Goal: Information Seeking & Learning: Learn about a topic

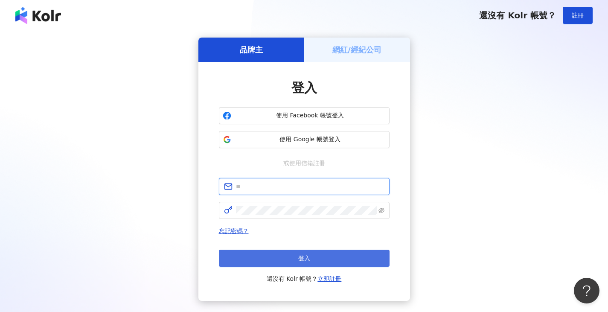
type input "**********"
click at [331, 256] on button "登入" at bounding box center [304, 258] width 171 height 17
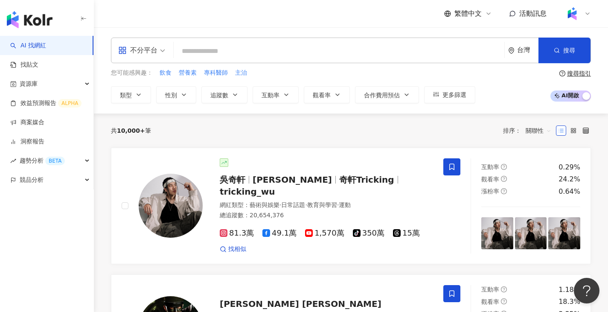
click at [158, 57] on span at bounding box center [141, 50] width 47 height 25
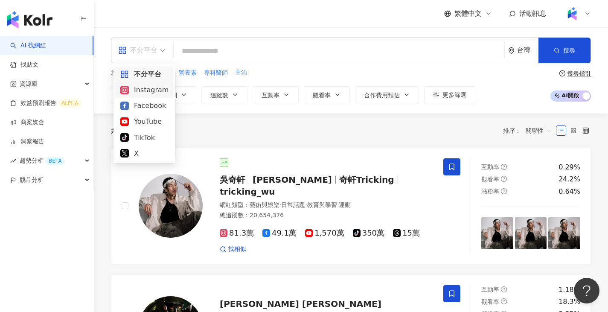
click at [155, 87] on div "Instagram" at bounding box center [144, 90] width 48 height 11
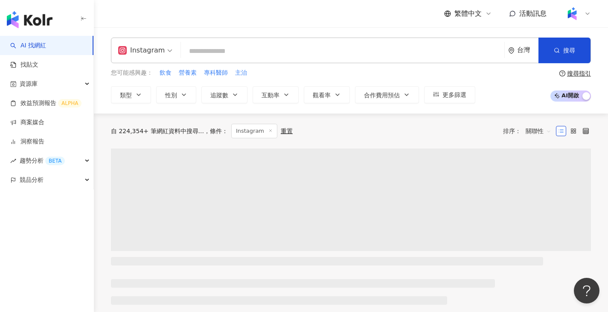
click at [234, 45] on input "search" at bounding box center [342, 51] width 317 height 16
click at [231, 94] on button "追蹤數" at bounding box center [224, 94] width 46 height 17
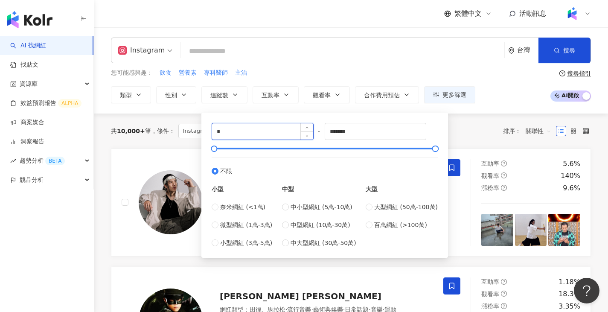
click at [247, 134] on input "*" at bounding box center [262, 131] width 101 height 16
type input "*****"
drag, startPoint x: 373, startPoint y: 133, endPoint x: 227, endPoint y: 135, distance: 146.8
click at [227, 135] on div "***** - ******* 不限 小型 奈米網紅 (<1萬) 微型網紅 (1萬-3萬) 小型網紅 (3萬-5萬) 中型 中小型網紅 (5萬-10萬) 中型…" at bounding box center [325, 185] width 226 height 125
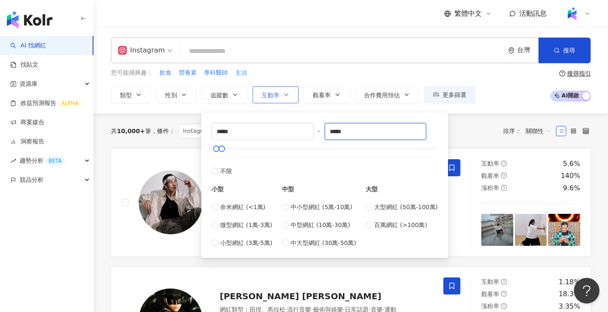
type input "*****"
click at [280, 93] on button "互動率" at bounding box center [276, 94] width 46 height 17
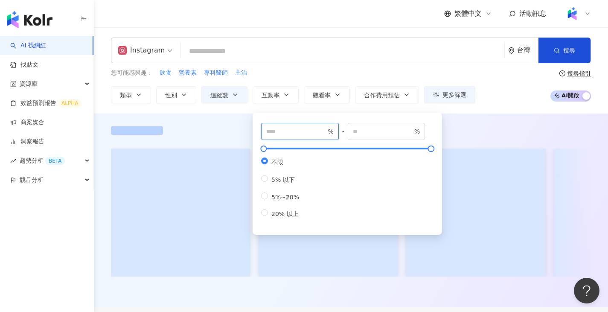
click at [292, 131] on input "number" at bounding box center [296, 131] width 60 height 9
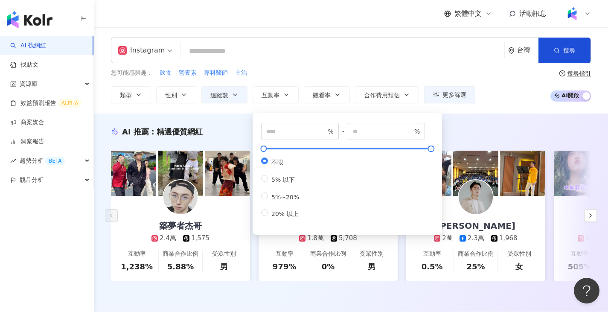
click at [508, 97] on div "您可能感興趣： 飲食 營養素 專科醫師 主治 類型 性別 追蹤數 互動率 觀看率 合作費用預估 更多篩選 ***** - ***** 不限 小型 奈米網紅 (…" at bounding box center [351, 85] width 480 height 35
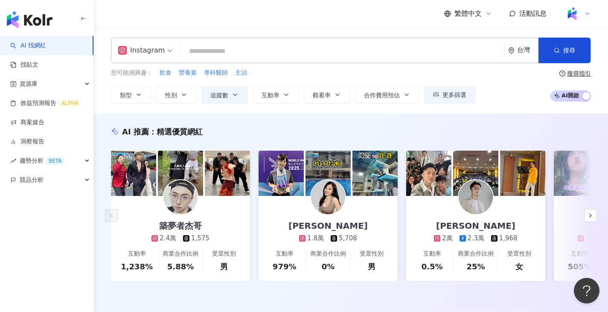
click at [267, 49] on input "search" at bounding box center [342, 51] width 317 height 16
click at [284, 95] on icon "button" at bounding box center [286, 94] width 7 height 7
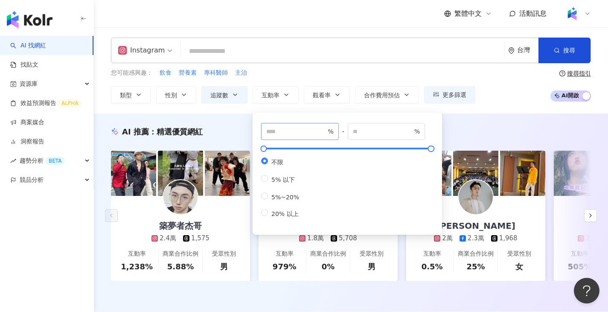
click at [298, 137] on span "%" at bounding box center [300, 131] width 78 height 17
click at [295, 137] on span "%" at bounding box center [300, 131] width 78 height 17
type input "*"
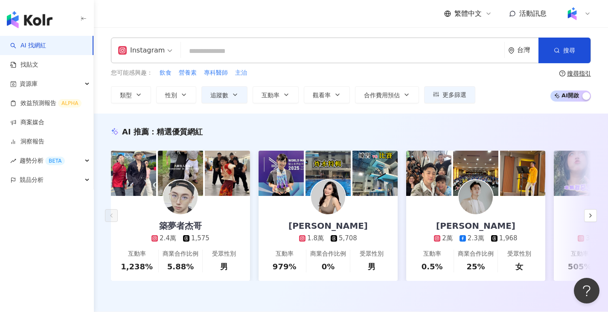
click at [250, 49] on input "search" at bounding box center [342, 51] width 317 height 16
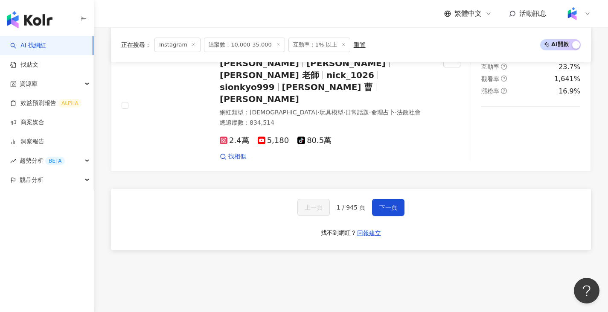
scroll to position [1707, 0]
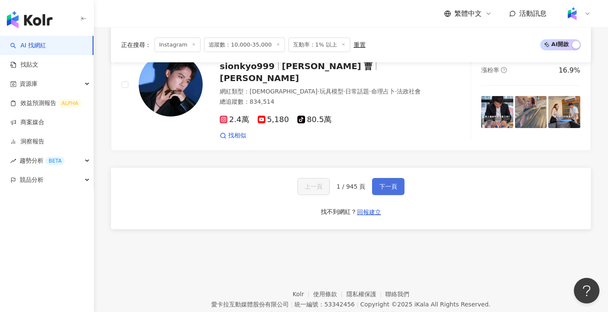
click at [387, 183] on span "下一頁" at bounding box center [388, 186] width 18 height 7
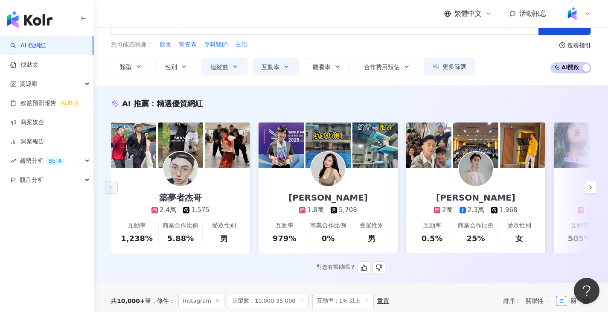
scroll to position [0, 0]
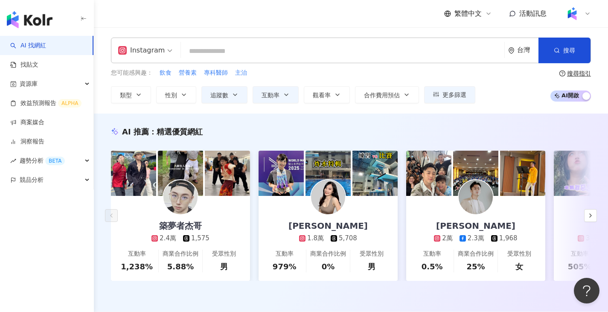
click at [155, 104] on div "Instagram 台灣 搜尋 您可能感興趣： 飲食 營養素 專科醫師 主治 類型 性別 追蹤數 互動率 觀看率 合作費用預估 更多篩選 ***** - **…" at bounding box center [351, 70] width 514 height 86
click at [141, 94] on icon "button" at bounding box center [138, 94] width 7 height 7
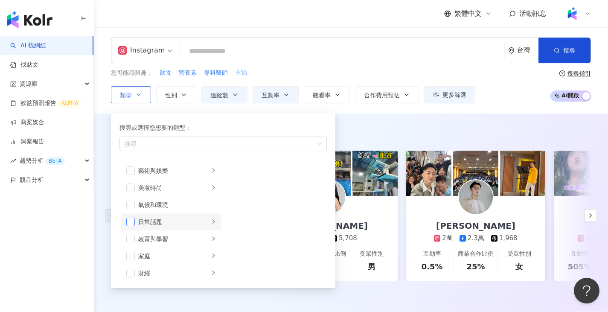
click at [130, 219] on span "button" at bounding box center [130, 222] width 9 height 9
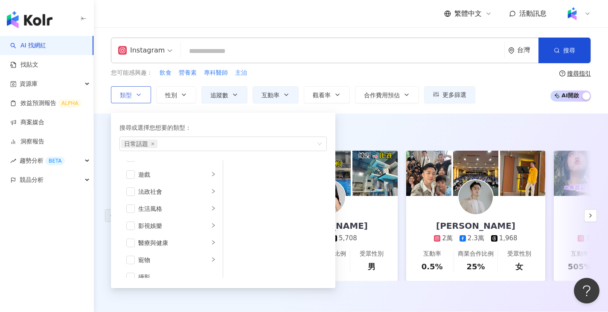
scroll to position [171, 0]
click at [204, 206] on li "影視娛樂" at bounding box center [171, 204] width 100 height 17
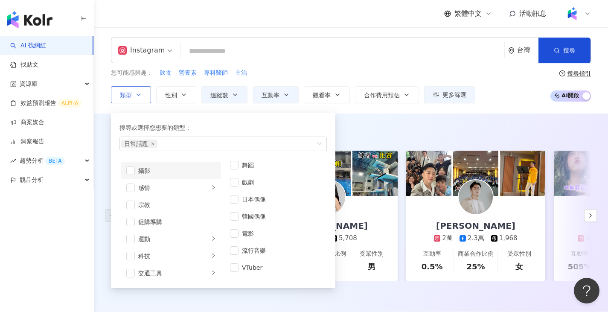
scroll to position [296, 0]
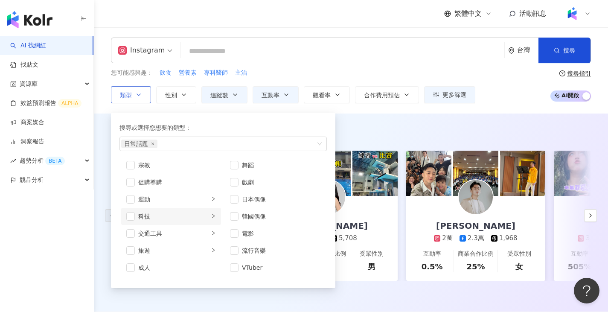
click at [193, 216] on div "科技" at bounding box center [173, 216] width 71 height 9
click at [234, 187] on span "button" at bounding box center [234, 188] width 9 height 9
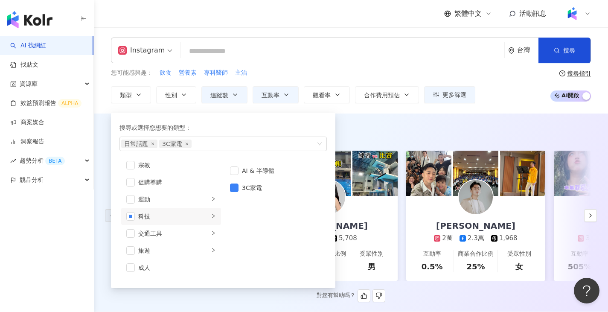
click at [384, 127] on div "AI 推薦 ： 精選優質網紅" at bounding box center [351, 131] width 480 height 11
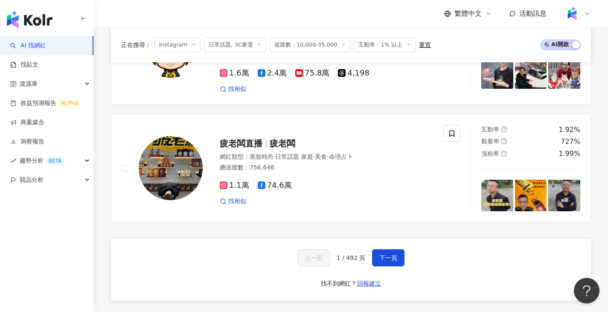
scroll to position [1664, 0]
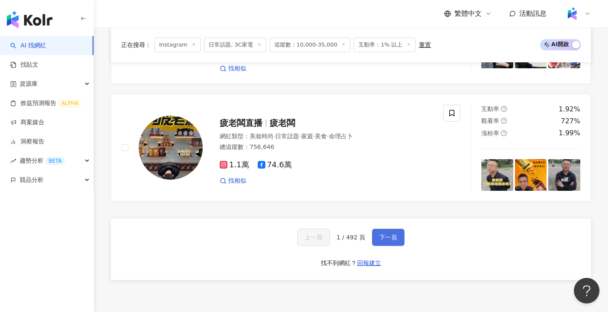
click at [374, 229] on button "下一頁" at bounding box center [388, 237] width 32 height 17
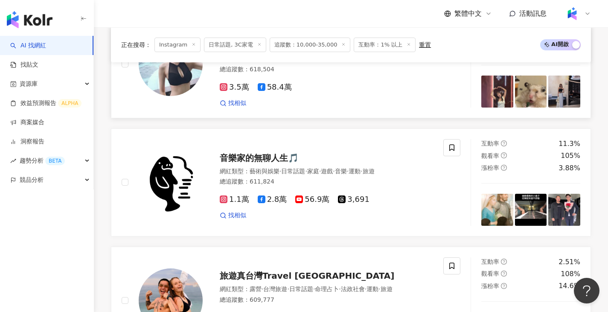
scroll to position [1536, 0]
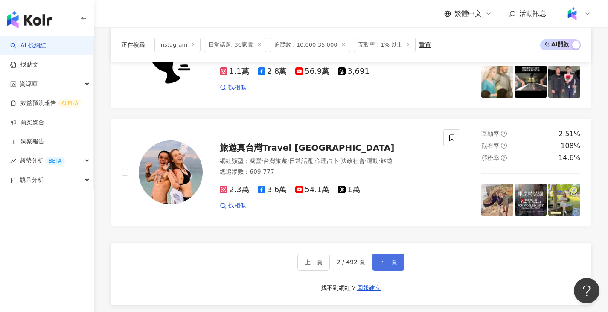
click at [380, 261] on span "下一頁" at bounding box center [388, 262] width 18 height 7
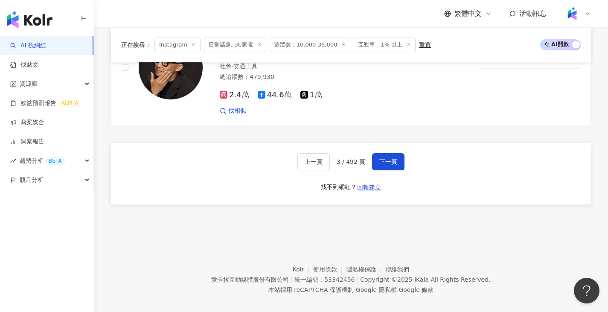
scroll to position [1570, 0]
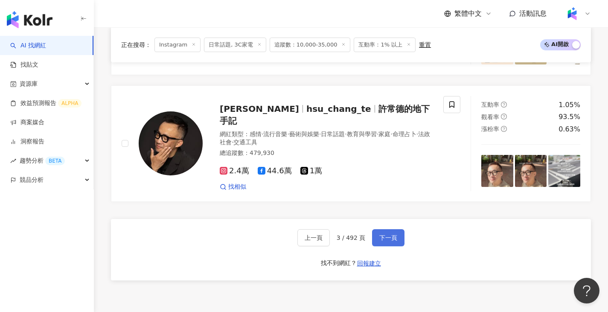
click at [396, 245] on button "下一頁" at bounding box center [388, 237] width 32 height 17
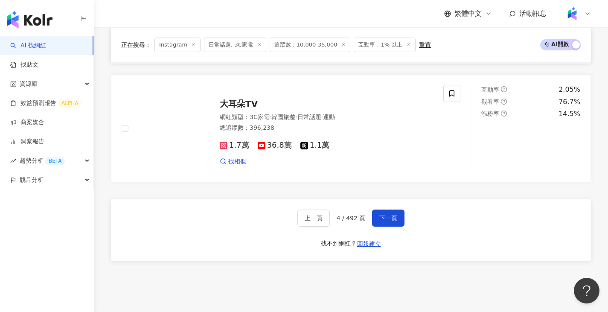
scroll to position [1600, 0]
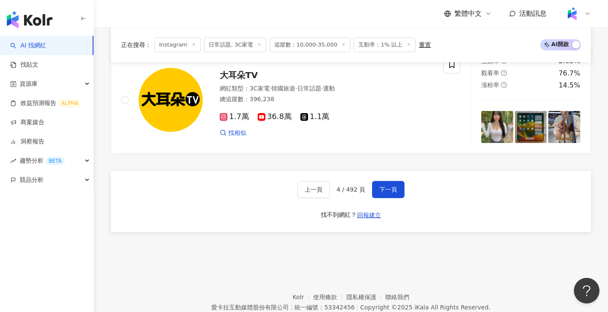
click at [386, 185] on div "上一頁 4 / 492 頁 下一頁 找不到網紅？ 回報建立" at bounding box center [351, 201] width 480 height 61
click at [390, 198] on button "下一頁" at bounding box center [388, 189] width 32 height 17
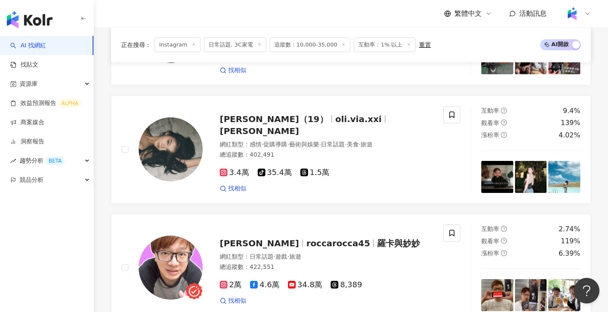
scroll to position [918, 0]
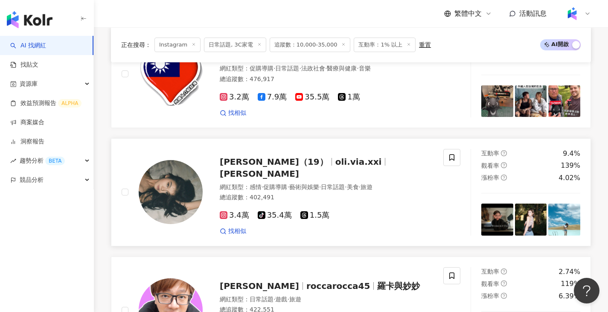
drag, startPoint x: 253, startPoint y: 175, endPoint x: 266, endPoint y: 179, distance: 14.4
click at [266, 167] on span "薇亞 奧莉（19）" at bounding box center [274, 162] width 108 height 10
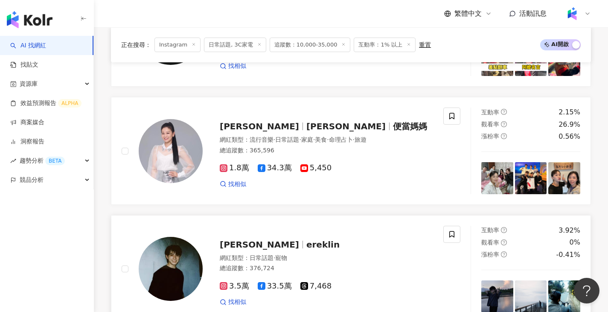
scroll to position [1643, 0]
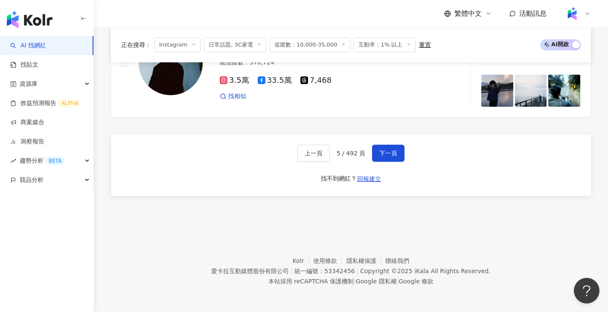
click at [379, 162] on div "上一頁 5 / 492 頁 下一頁 找不到網紅？ 回報建立" at bounding box center [351, 164] width 480 height 61
click at [383, 157] on span "下一頁" at bounding box center [388, 153] width 18 height 7
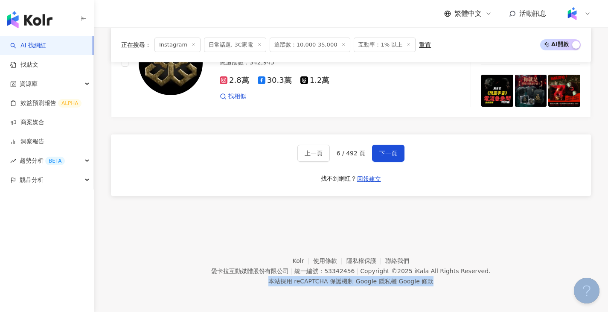
drag, startPoint x: 607, startPoint y: 226, endPoint x: 614, endPoint y: 89, distance: 137.1
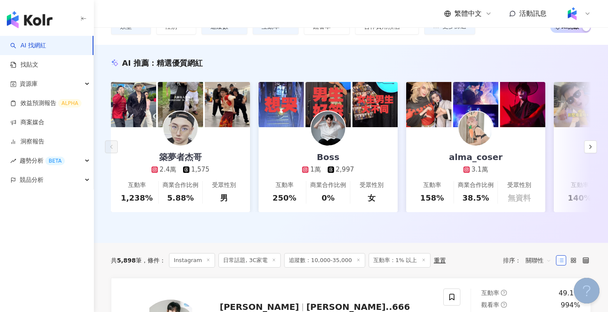
scroll to position [0, 0]
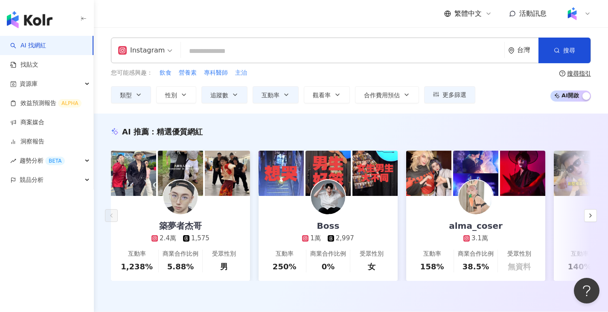
click at [337, 57] on input "search" at bounding box center [342, 51] width 317 height 16
paste input "**********"
type input "**********"
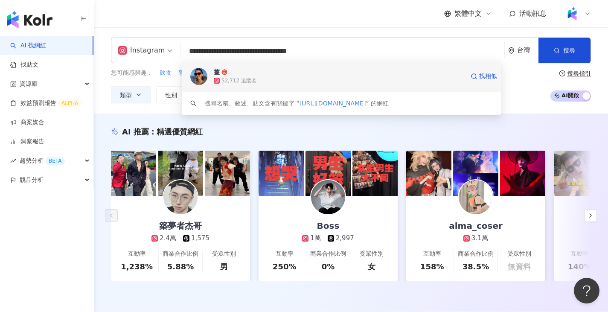
click at [255, 74] on span "薑" at bounding box center [339, 72] width 251 height 9
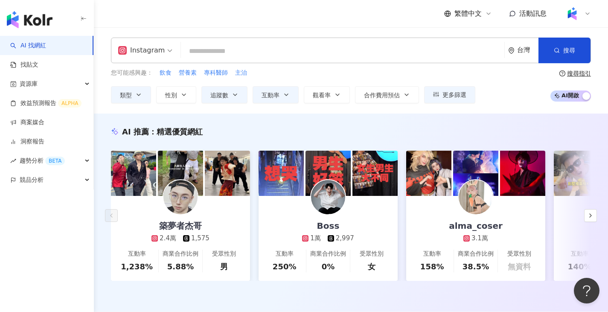
click at [252, 45] on input "search" at bounding box center [342, 51] width 317 height 16
paste input "**********"
type input "**********"
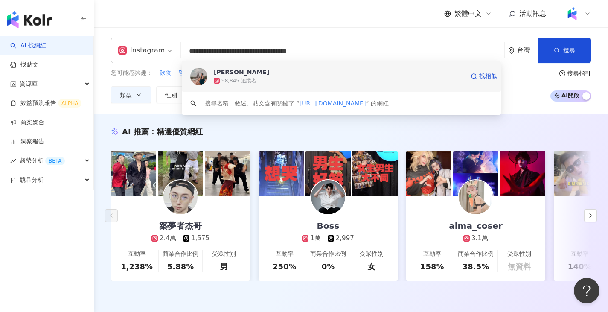
click at [235, 81] on div "98,845 追蹤者" at bounding box center [239, 80] width 35 height 7
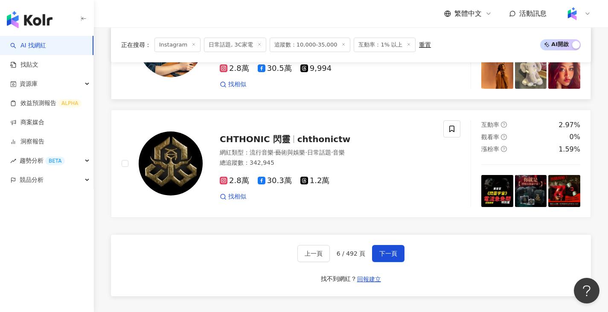
scroll to position [1622, 0]
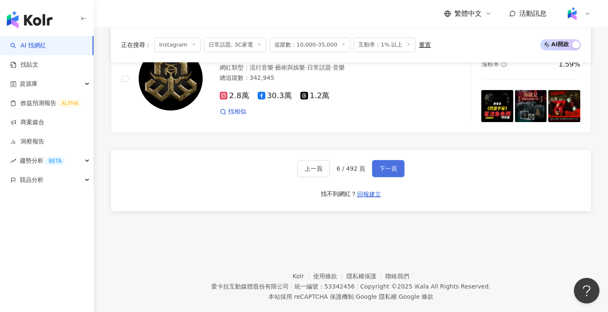
click at [392, 172] on span "下一頁" at bounding box center [388, 168] width 18 height 7
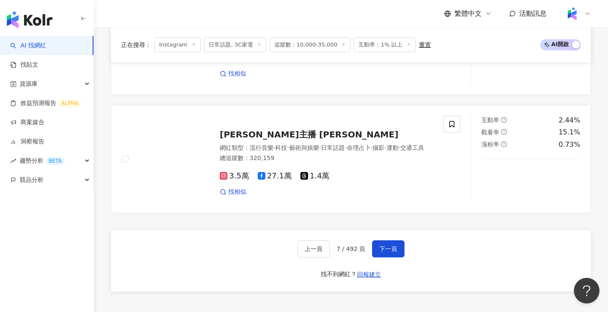
scroll to position [1542, 0]
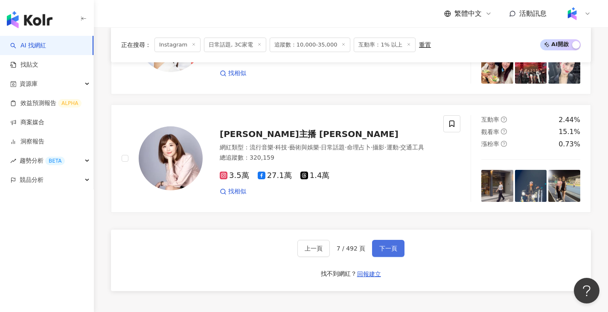
click at [396, 257] on button "下一頁" at bounding box center [388, 248] width 32 height 17
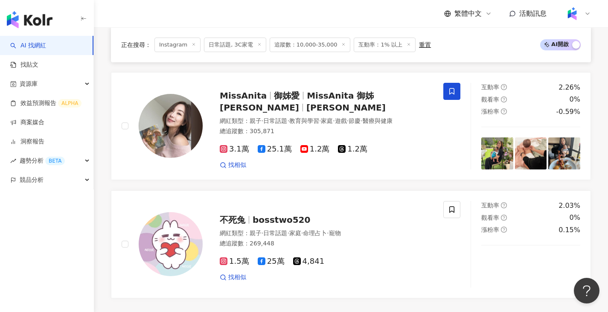
scroll to position [1678, 0]
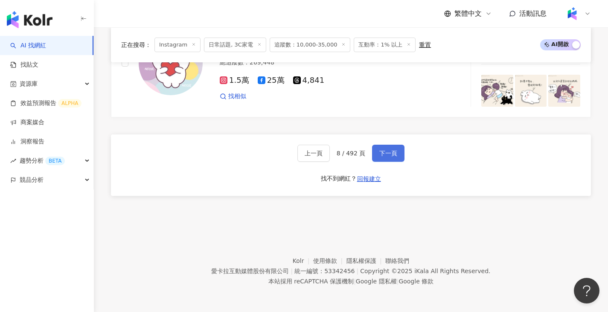
click at [385, 154] on span "下一頁" at bounding box center [388, 153] width 18 height 7
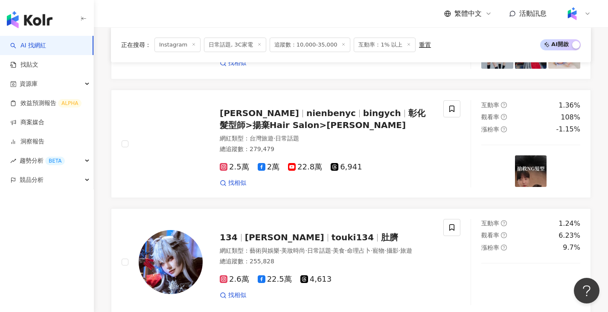
scroll to position [1659, 0]
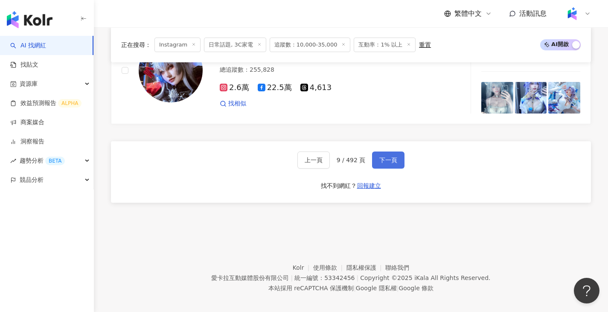
click at [393, 157] on span "下一頁" at bounding box center [388, 160] width 18 height 7
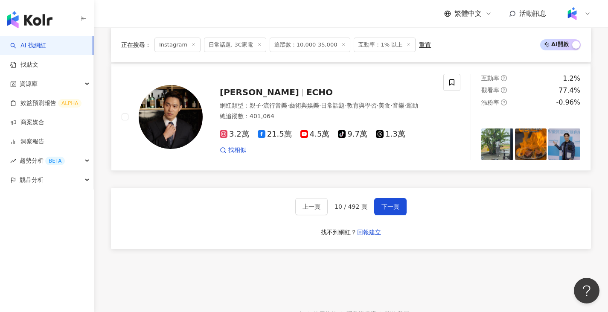
scroll to position [1515, 0]
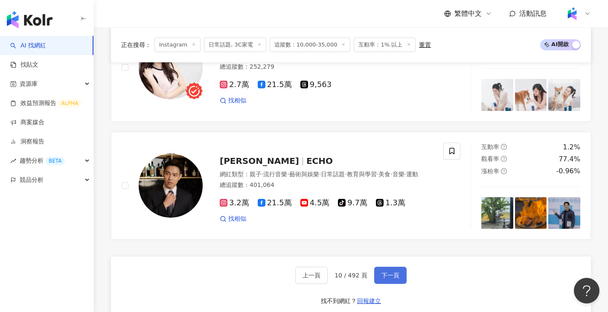
click at [391, 279] on span "下一頁" at bounding box center [391, 275] width 18 height 7
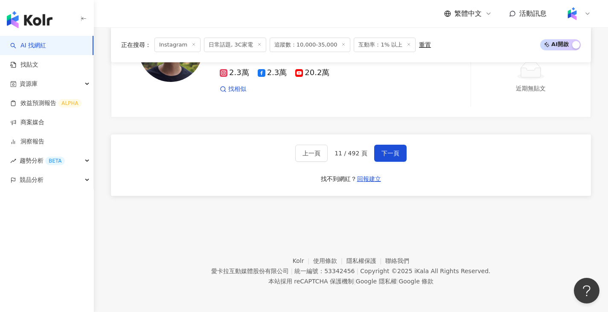
scroll to position [1682, 0]
click at [392, 154] on span "下一頁" at bounding box center [391, 153] width 18 height 7
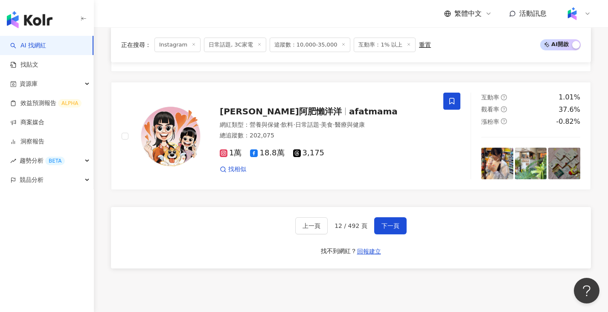
scroll to position [1579, 0]
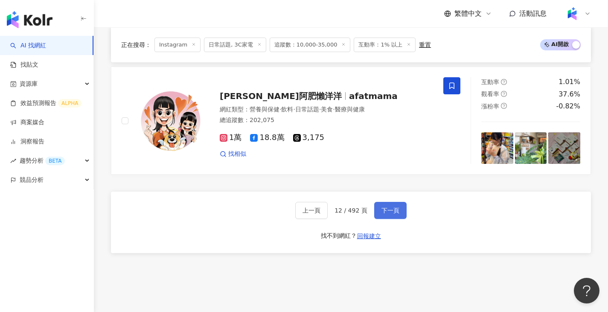
click at [393, 214] on span "下一頁" at bounding box center [391, 210] width 18 height 7
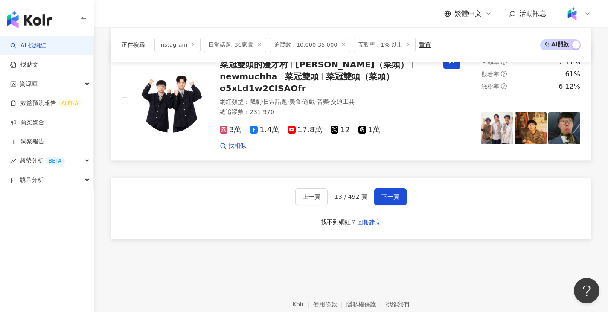
scroll to position [1615, 0]
click at [391, 193] on span "下一頁" at bounding box center [391, 196] width 18 height 7
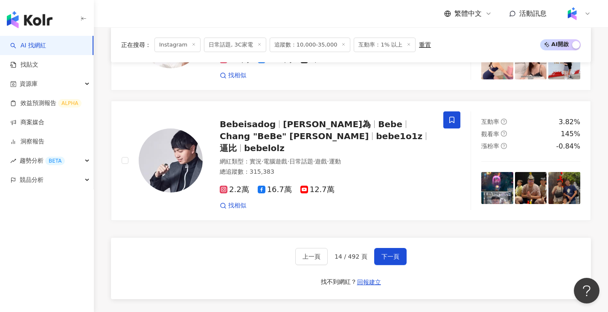
scroll to position [1546, 0]
click at [382, 253] on span "下一頁" at bounding box center [391, 256] width 18 height 7
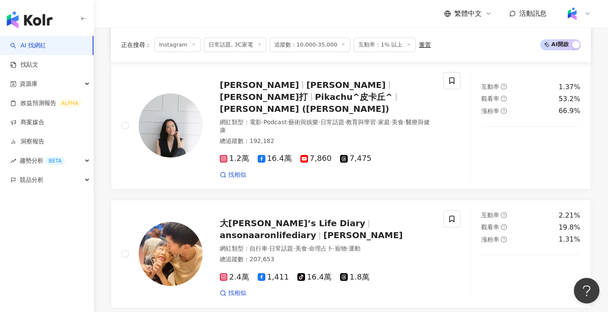
scroll to position [530, 0]
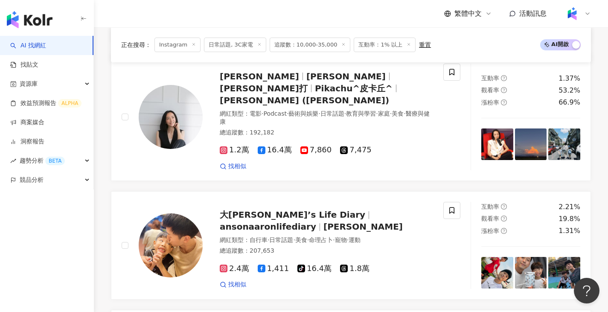
drag, startPoint x: 248, startPoint y: 92, endPoint x: 366, endPoint y: 179, distance: 146.4
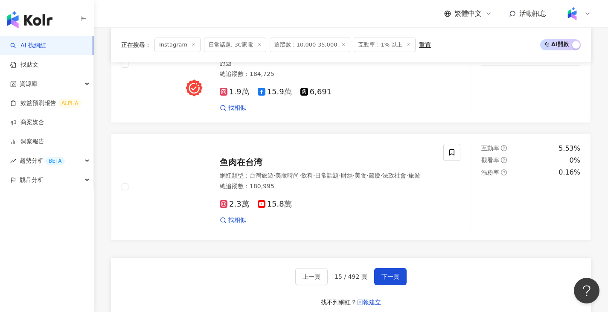
scroll to position [1640, 0]
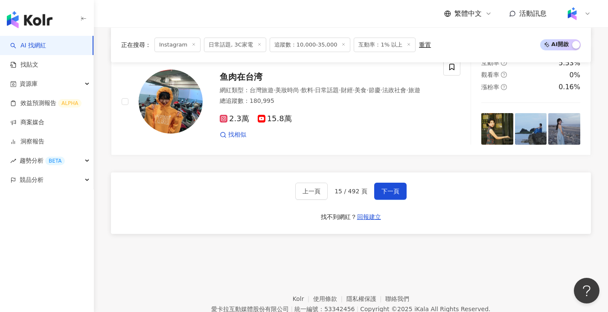
click at [378, 173] on div "上一頁 15 / 492 頁 下一頁 找不到網紅？ 回報建立" at bounding box center [351, 202] width 480 height 61
click at [382, 188] on span "下一頁" at bounding box center [391, 191] width 18 height 7
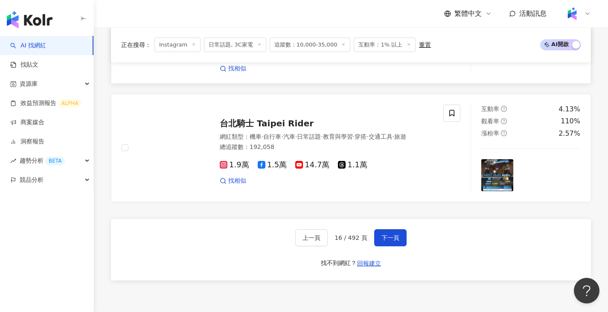
scroll to position [1568, 0]
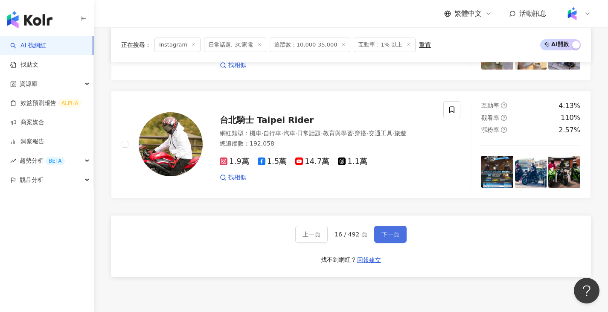
click at [402, 235] on button "下一頁" at bounding box center [390, 234] width 32 height 17
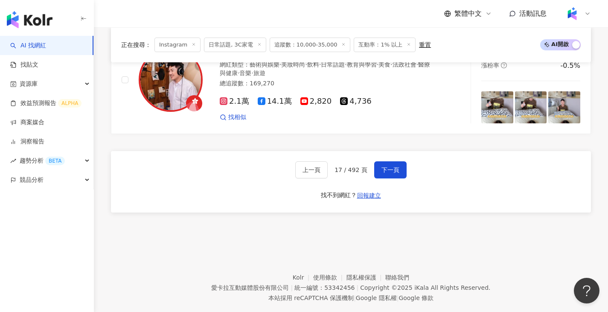
scroll to position [1627, 0]
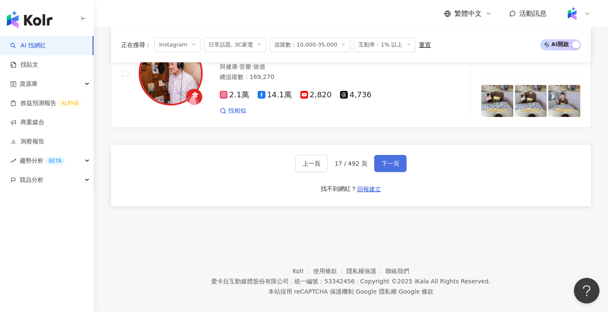
click at [389, 165] on span "下一頁" at bounding box center [391, 163] width 18 height 7
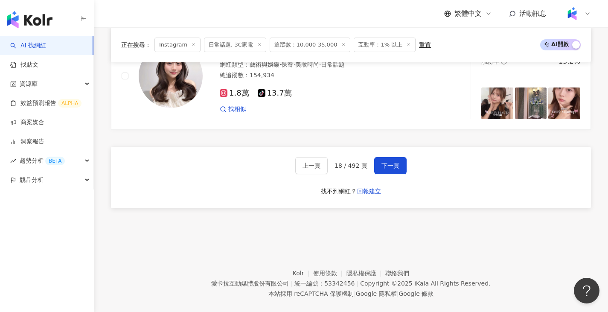
scroll to position [1643, 0]
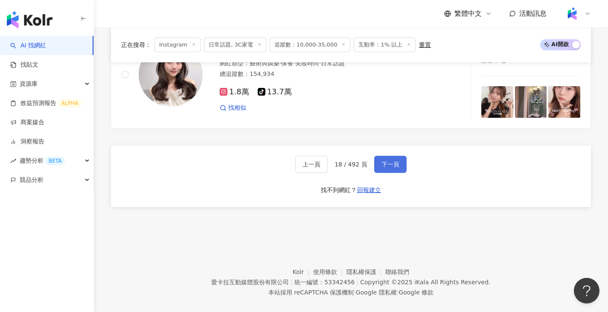
click at [398, 158] on button "下一頁" at bounding box center [390, 164] width 32 height 17
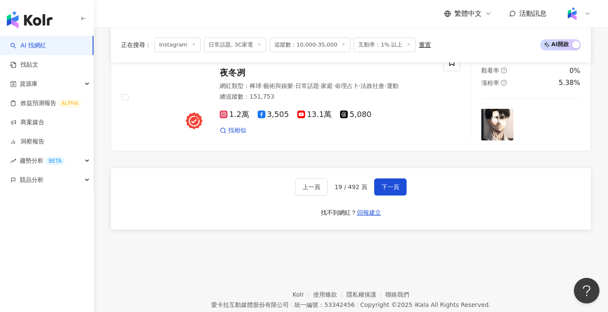
scroll to position [1647, 0]
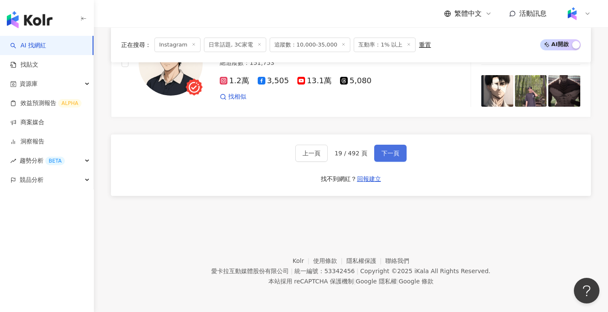
click at [385, 153] on span "下一頁" at bounding box center [391, 153] width 18 height 7
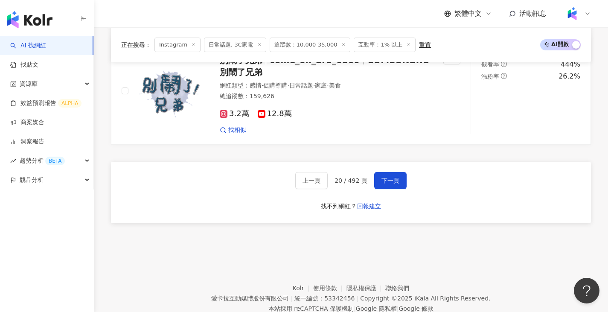
scroll to position [1651, 0]
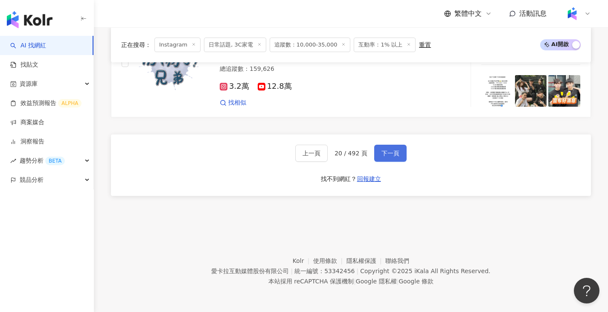
click at [393, 152] on span "下一頁" at bounding box center [391, 153] width 18 height 7
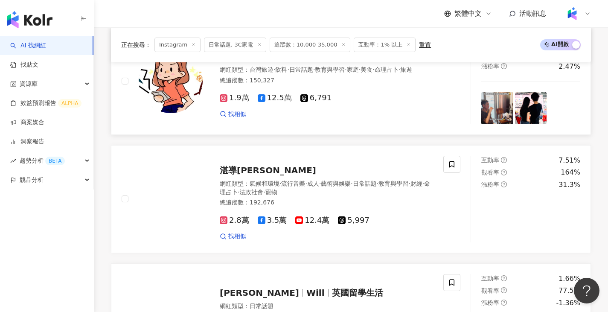
scroll to position [1523, 0]
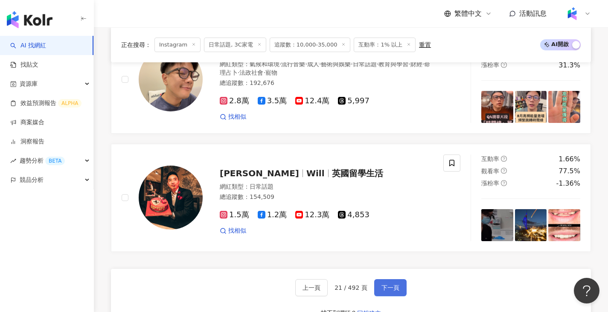
click at [392, 284] on span "下一頁" at bounding box center [391, 287] width 18 height 7
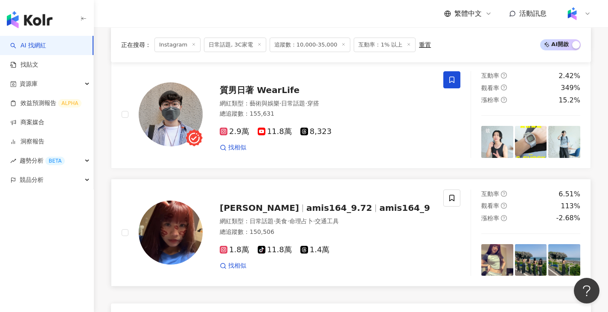
scroll to position [1546, 0]
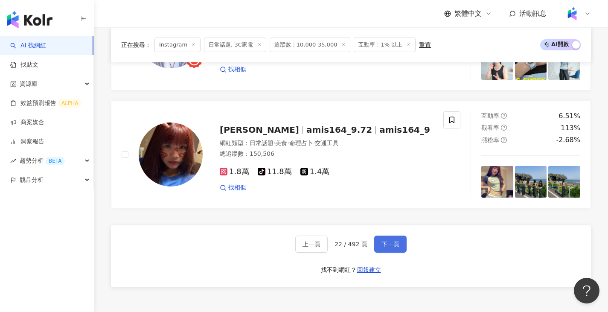
click at [392, 248] on span "下一頁" at bounding box center [391, 244] width 18 height 7
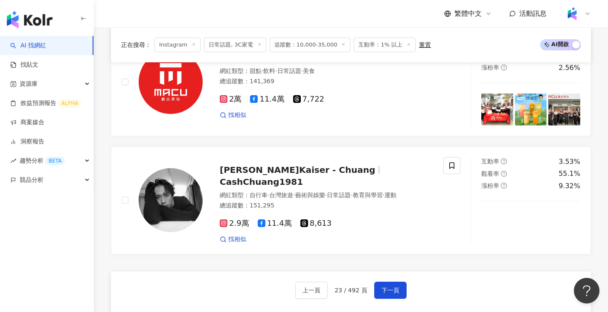
scroll to position [1542, 0]
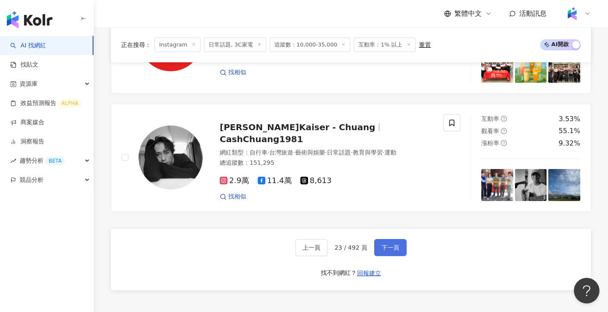
click at [395, 251] on span "下一頁" at bounding box center [391, 247] width 18 height 7
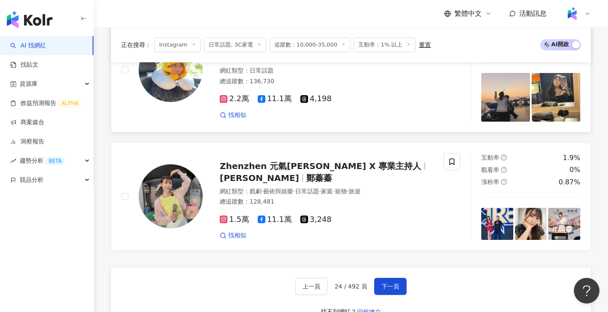
scroll to position [1534, 0]
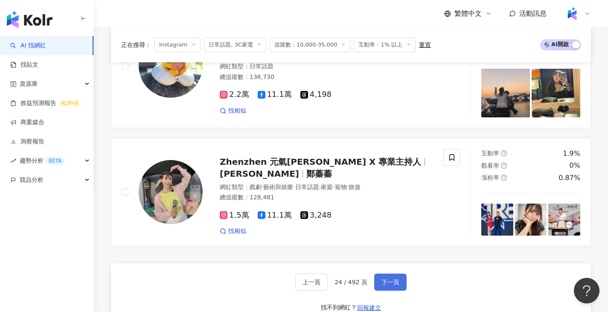
click at [391, 279] on span "下一頁" at bounding box center [391, 282] width 18 height 7
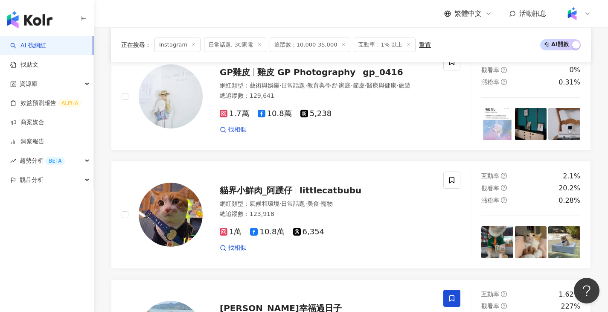
scroll to position [1643, 0]
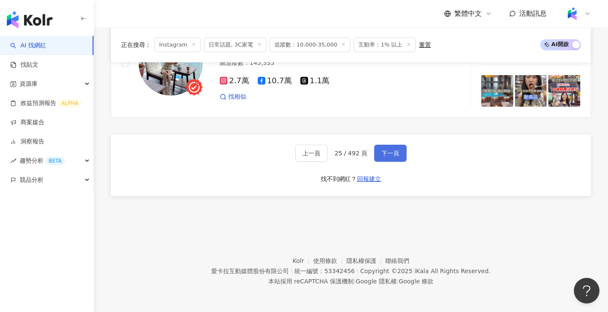
click at [388, 153] on span "下一頁" at bounding box center [391, 153] width 18 height 7
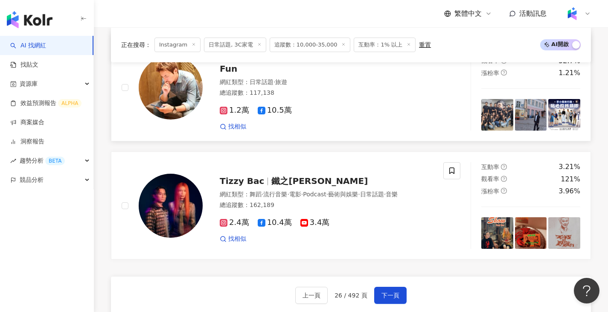
scroll to position [1553, 0]
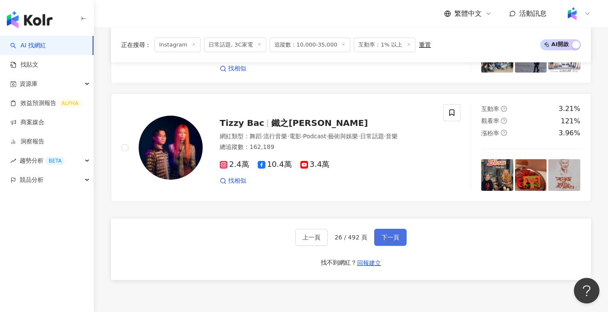
click at [393, 241] on span "下一頁" at bounding box center [391, 237] width 18 height 7
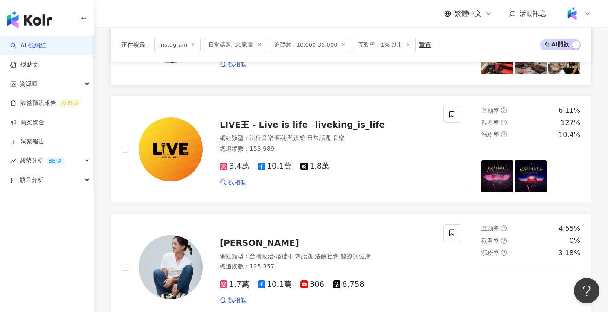
scroll to position [1604, 0]
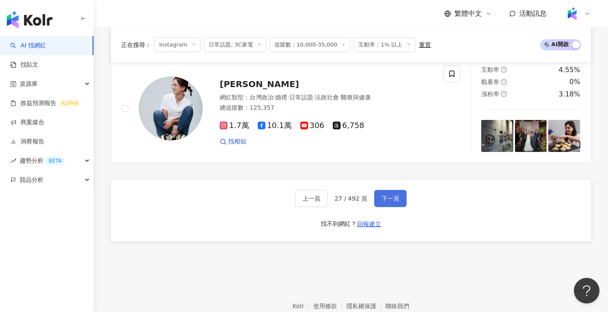
click at [396, 198] on span "下一頁" at bounding box center [391, 198] width 18 height 7
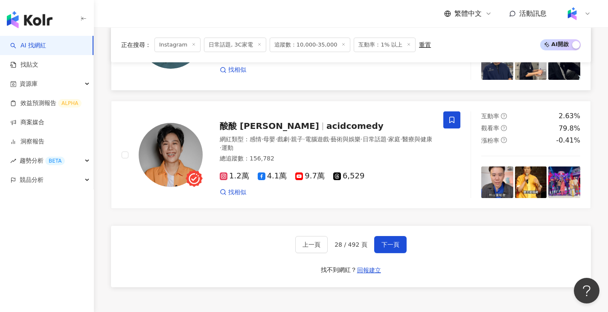
scroll to position [1592, 0]
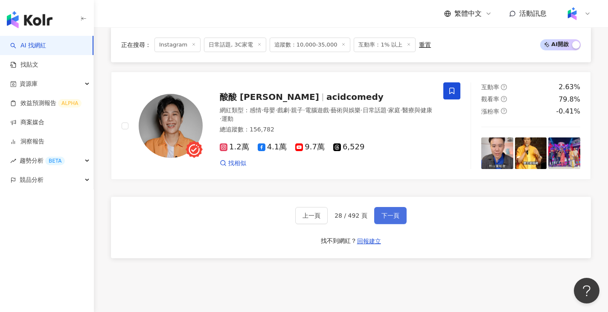
click at [401, 212] on button "下一頁" at bounding box center [390, 215] width 32 height 17
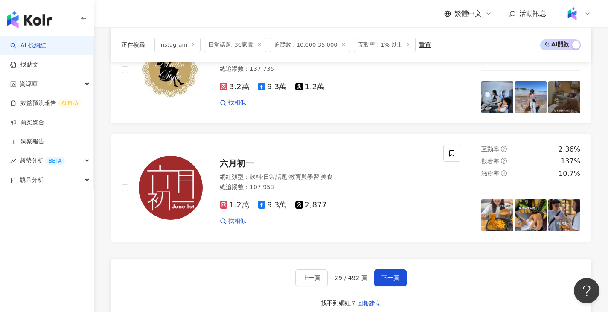
scroll to position [1537, 0]
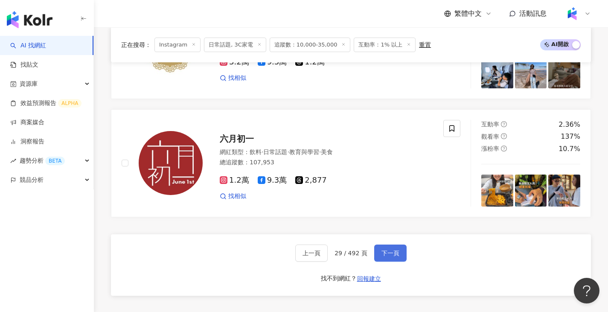
click at [392, 256] on span "下一頁" at bounding box center [391, 253] width 18 height 7
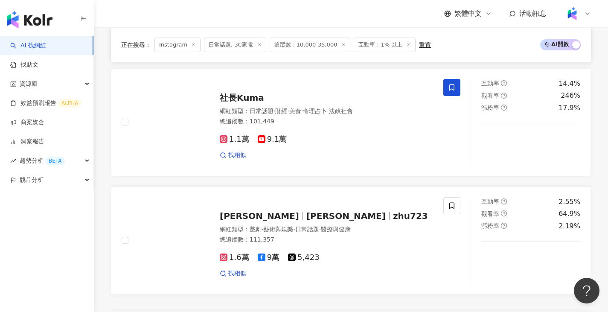
scroll to position [1580, 0]
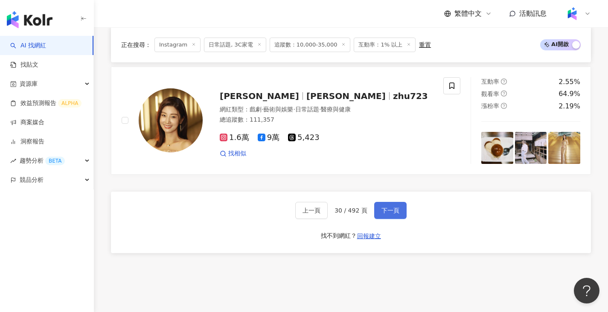
click at [392, 214] on span "下一頁" at bounding box center [391, 210] width 18 height 7
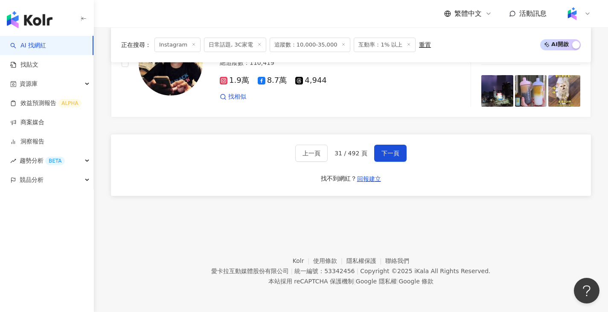
scroll to position [1659, 0]
click at [391, 150] on span "下一頁" at bounding box center [391, 153] width 18 height 7
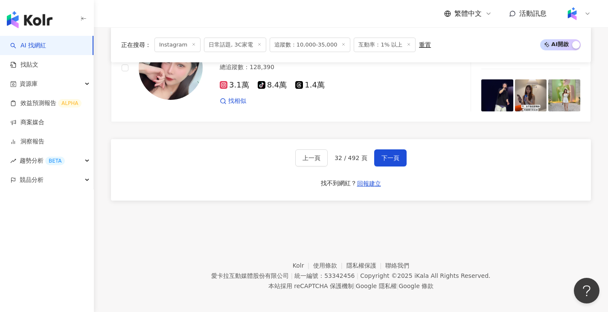
scroll to position [1638, 0]
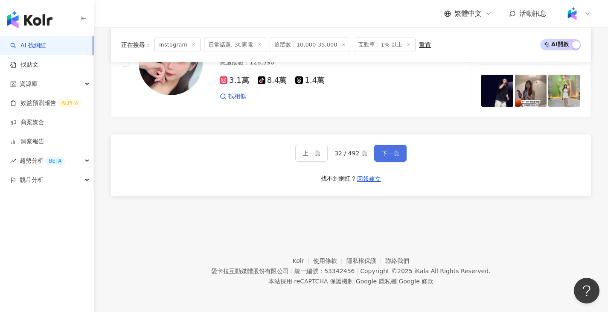
click at [390, 157] on span "下一頁" at bounding box center [391, 153] width 18 height 7
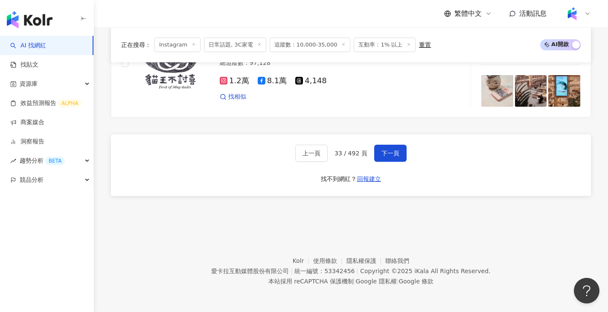
scroll to position [1651, 0]
click at [391, 155] on span "下一頁" at bounding box center [391, 153] width 18 height 7
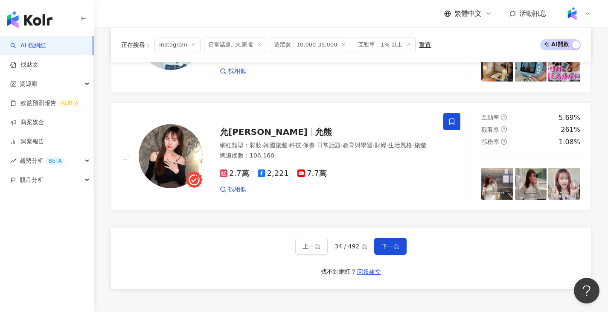
scroll to position [1579, 0]
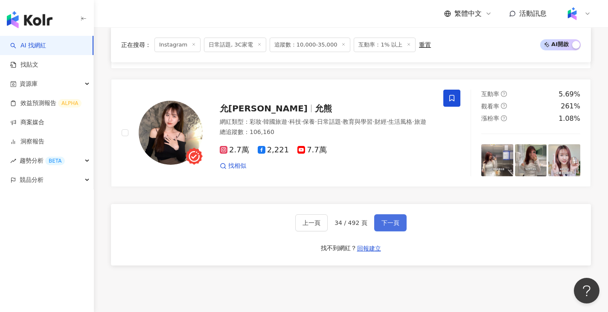
click at [389, 219] on span "下一頁" at bounding box center [391, 222] width 18 height 7
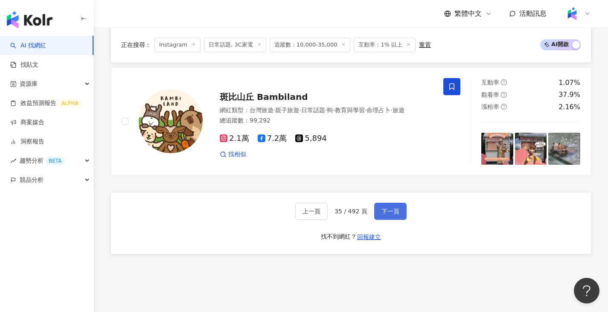
click at [393, 215] on span "下一頁" at bounding box center [391, 211] width 18 height 7
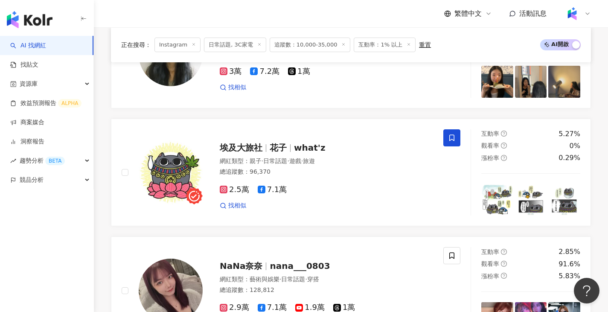
scroll to position [793, 0]
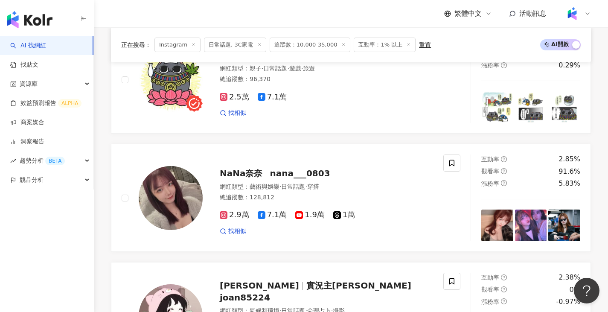
click at [385, 146] on div "圓糖混哪裡Roundcandytv 圓糖混哪裡 roundcandytv 圓糖 網紅類型 ： 登山攀岩 · 台灣旅遊 · 藝術與娛樂 · 日常話題 · 運動 …" at bounding box center [351, 257] width 480 height 1408
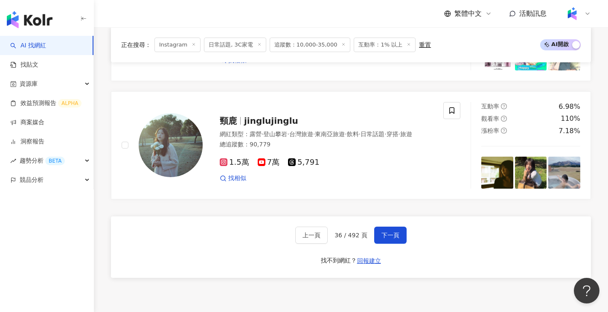
scroll to position [1562, 0]
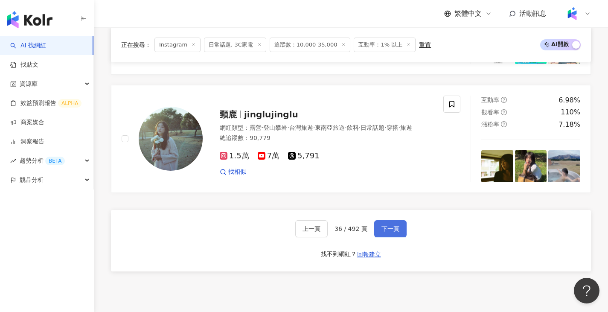
click at [391, 232] on span "下一頁" at bounding box center [391, 228] width 18 height 7
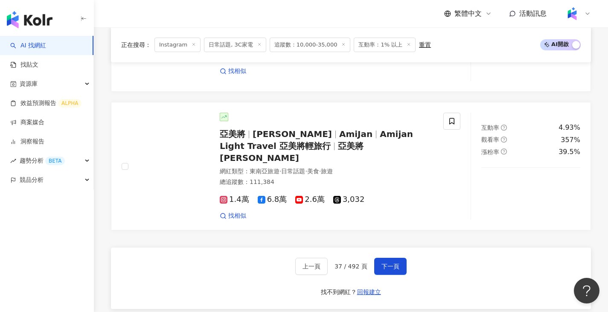
scroll to position [1558, 0]
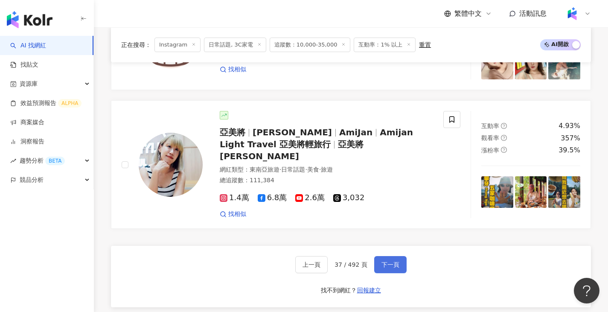
click at [391, 261] on span "下一頁" at bounding box center [391, 264] width 18 height 7
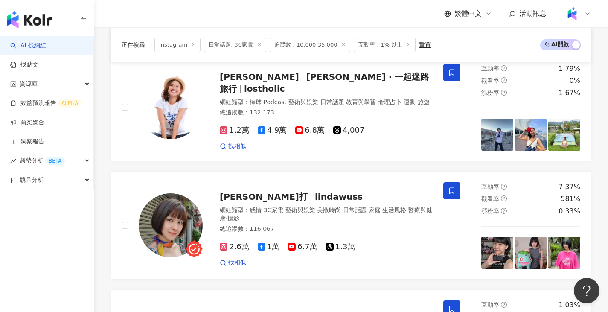
scroll to position [858, 0]
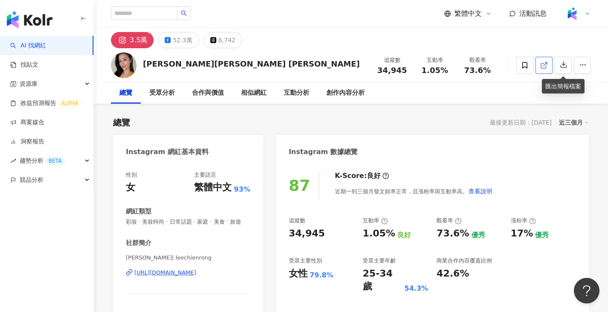
click at [548, 67] on link at bounding box center [544, 65] width 17 height 17
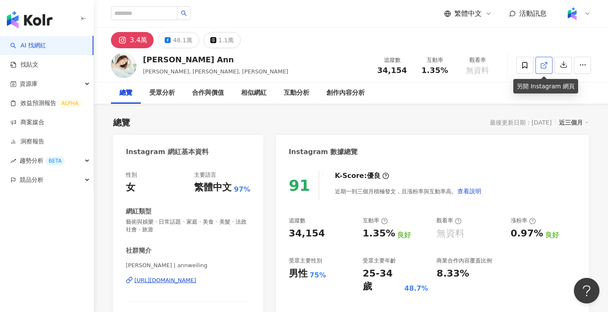
click at [546, 65] on icon at bounding box center [543, 65] width 5 height 5
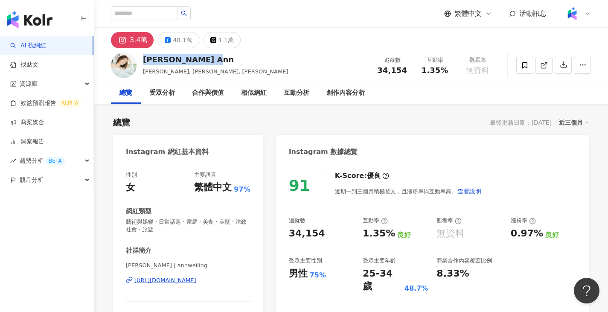
drag, startPoint x: 143, startPoint y: 60, endPoint x: 218, endPoint y: 59, distance: 75.1
click at [218, 59] on div "安唯綾 WeiLing Ann 安唯綾, WeiLing Ann, 洪子涵 追蹤數 34,154 互動率 1.35% 觀看率 無資料" at bounding box center [351, 65] width 514 height 34
copy div "[PERSON_NAME] Ann"
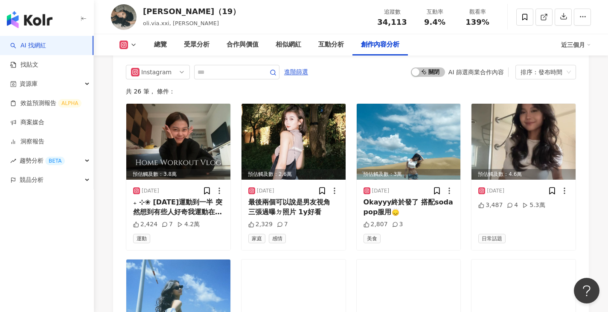
scroll to position [2550, 0]
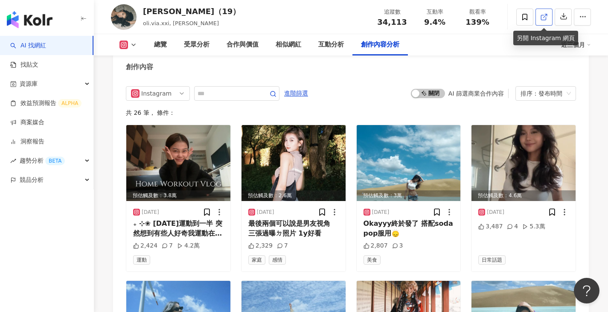
click at [547, 18] on icon at bounding box center [544, 17] width 8 height 8
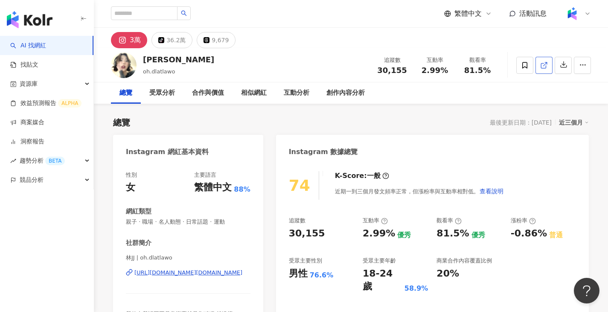
click at [542, 68] on icon at bounding box center [543, 65] width 5 height 5
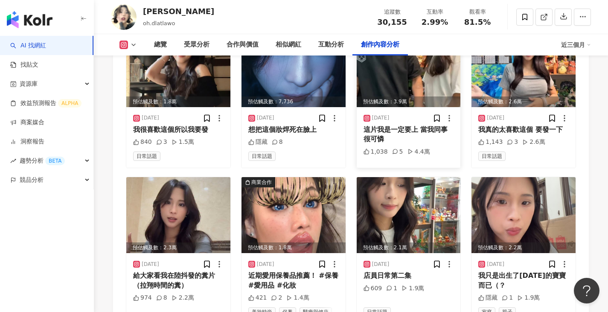
scroll to position [2751, 0]
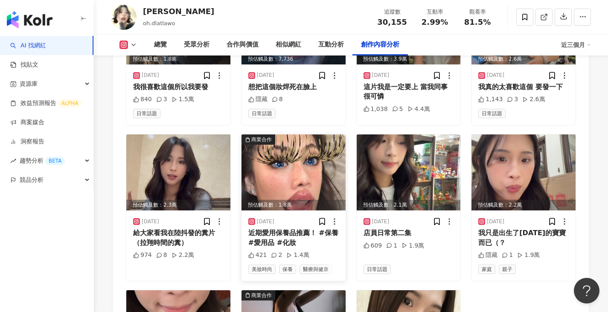
click at [289, 152] on img at bounding box center [294, 172] width 104 height 76
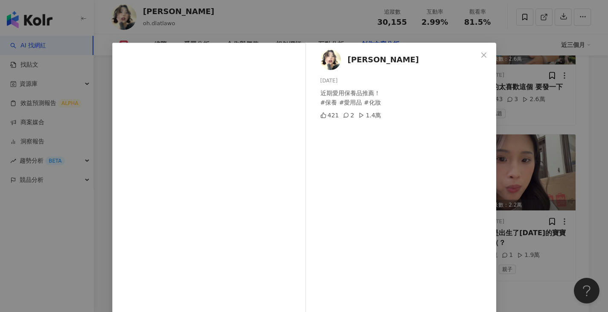
click at [530, 132] on div "林JJ 2025/6/2 近期愛用保養品推薦！ #保養 #愛用品 #化妝 421 2 1.4萬 查看原始貼文" at bounding box center [304, 156] width 608 height 312
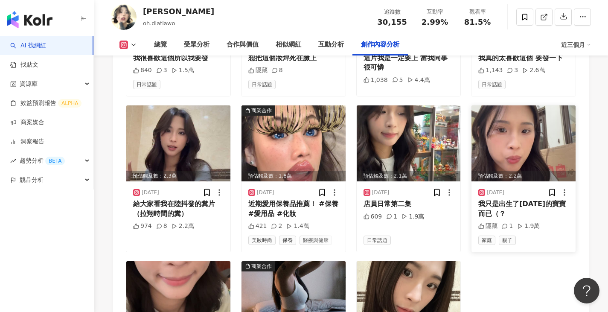
scroll to position [2921, 0]
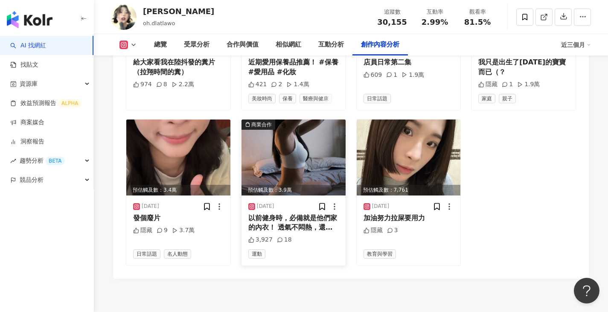
click at [341, 120] on img at bounding box center [294, 157] width 104 height 76
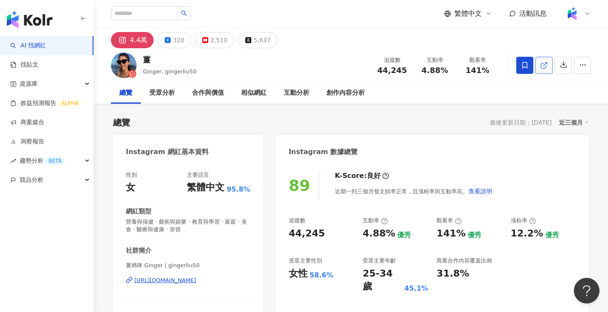
click at [543, 69] on icon at bounding box center [544, 65] width 8 height 8
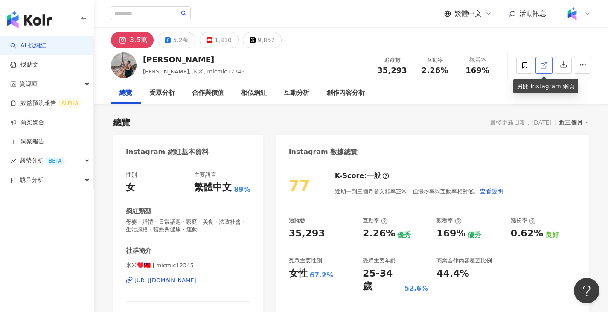
click at [539, 66] on link at bounding box center [544, 65] width 17 height 17
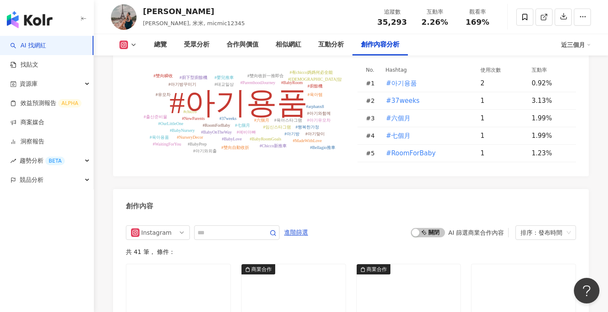
scroll to position [2594, 0]
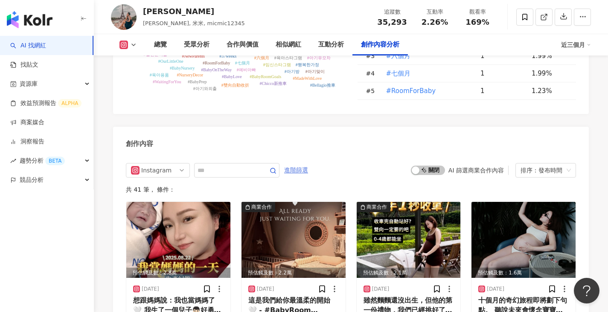
click at [308, 163] on span "進階篩選" at bounding box center [296, 170] width 24 height 14
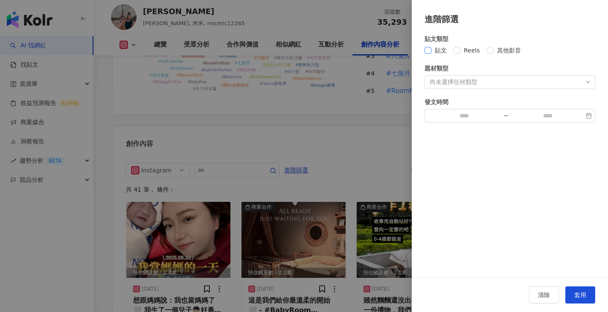
click at [433, 52] on span "貼文" at bounding box center [440, 50] width 19 height 9
click at [571, 289] on button "套用" at bounding box center [580, 294] width 30 height 17
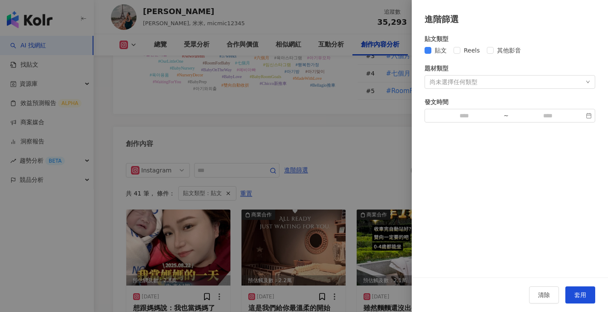
scroll to position [2612, 0]
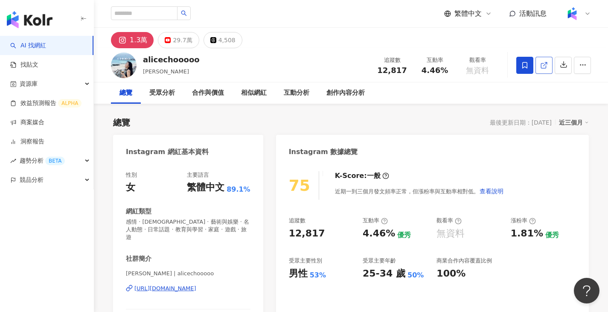
click at [545, 64] on line at bounding box center [545, 63] width 3 height 3
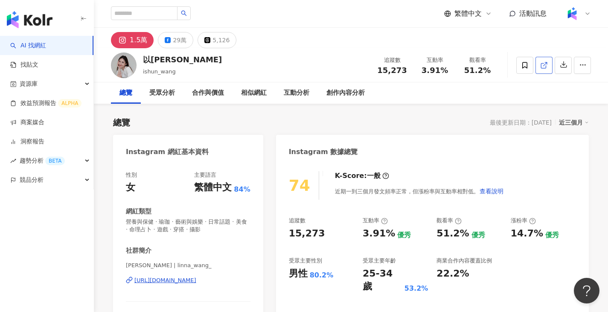
click at [551, 64] on link at bounding box center [544, 65] width 17 height 17
click at [145, 58] on div "以薰" at bounding box center [182, 59] width 79 height 11
drag, startPoint x: 145, startPoint y: 58, endPoint x: 155, endPoint y: 58, distance: 10.3
click at [155, 58] on div "以薰" at bounding box center [182, 59] width 79 height 11
copy div "以薰"
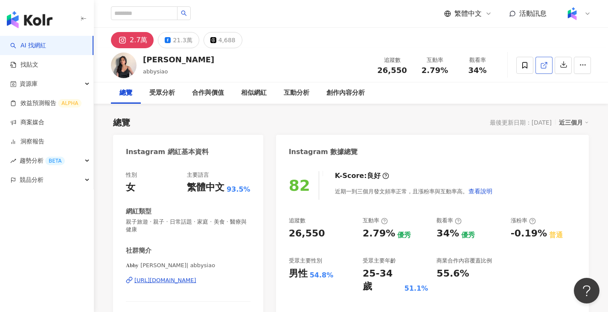
click at [542, 69] on span at bounding box center [544, 65] width 8 height 9
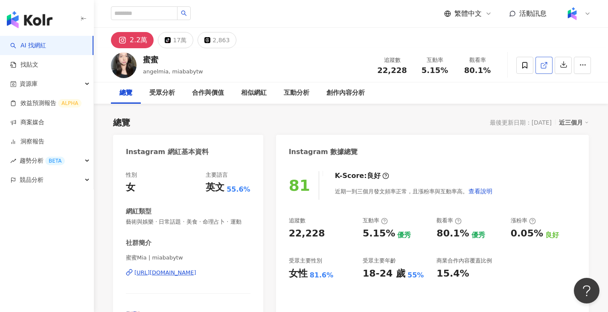
click at [546, 64] on line at bounding box center [545, 63] width 3 height 3
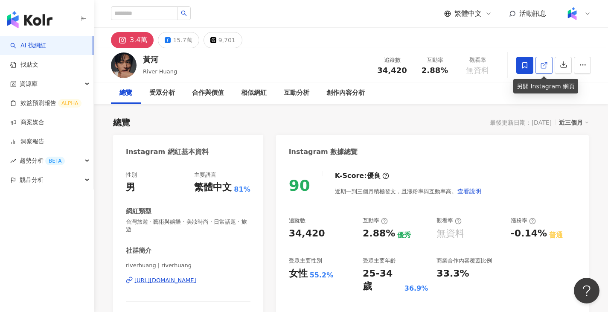
click at [542, 61] on span at bounding box center [544, 65] width 8 height 9
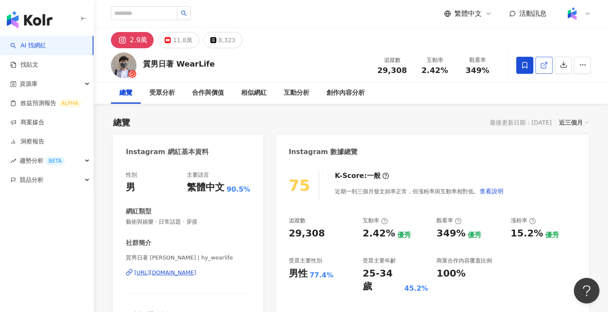
click at [547, 67] on icon at bounding box center [544, 65] width 8 height 8
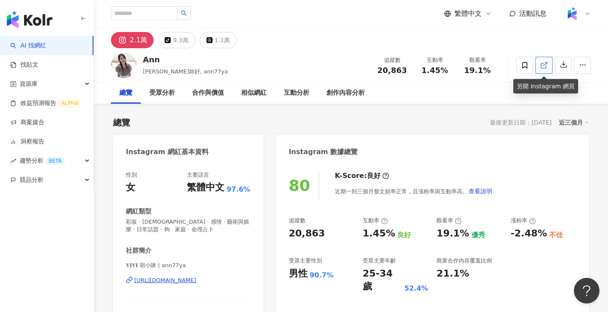
click at [546, 67] on icon at bounding box center [543, 65] width 5 height 5
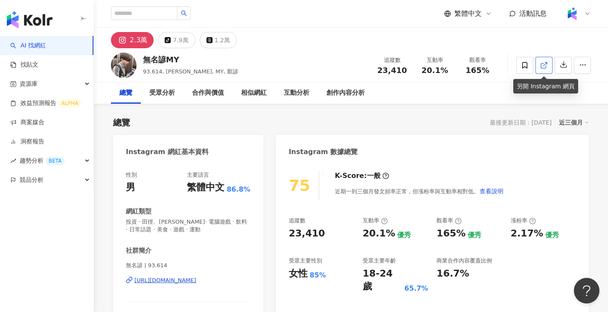
click at [544, 64] on icon at bounding box center [544, 65] width 8 height 8
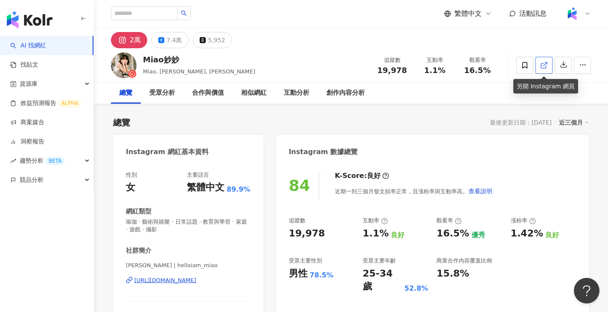
click at [548, 67] on icon at bounding box center [544, 65] width 8 height 8
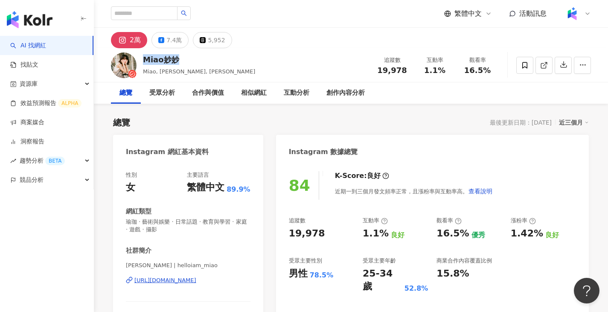
drag, startPoint x: 142, startPoint y: 61, endPoint x: 177, endPoint y: 60, distance: 35.4
click at [177, 60] on div "Miao妙妙 Miao, 妙妙, 繆琬瑜 追蹤數 19,978 互動率 1.1% 觀看率 16.5%" at bounding box center [351, 65] width 514 height 34
copy div "Miao妙妙"
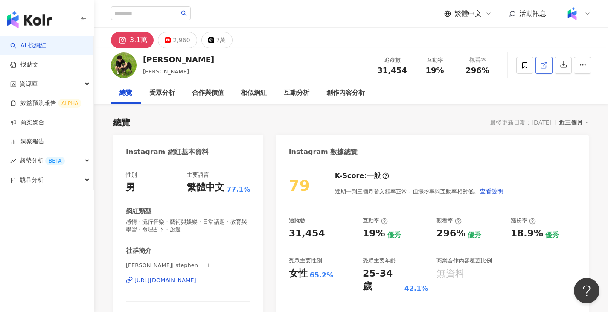
click at [540, 70] on span at bounding box center [544, 65] width 8 height 9
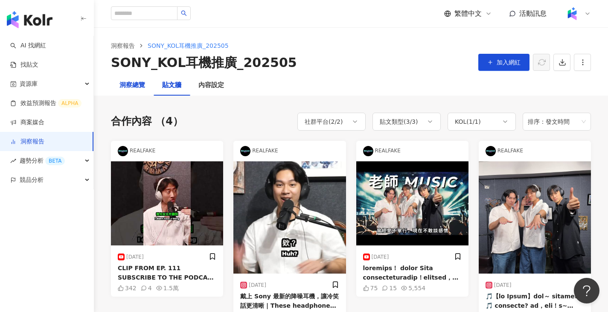
click at [145, 83] on div "洞察總覽" at bounding box center [132, 85] width 26 height 10
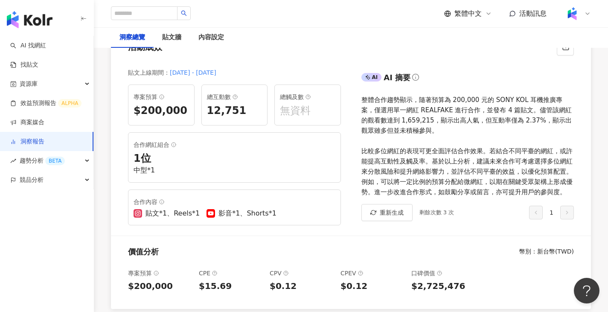
scroll to position [43, 0]
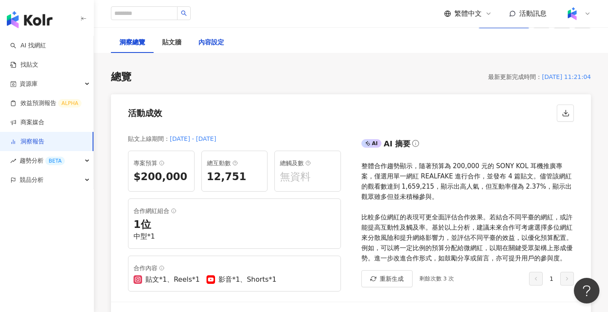
click at [219, 46] on div "內容設定" at bounding box center [211, 43] width 26 height 10
